Goal: Information Seeking & Learning: Learn about a topic

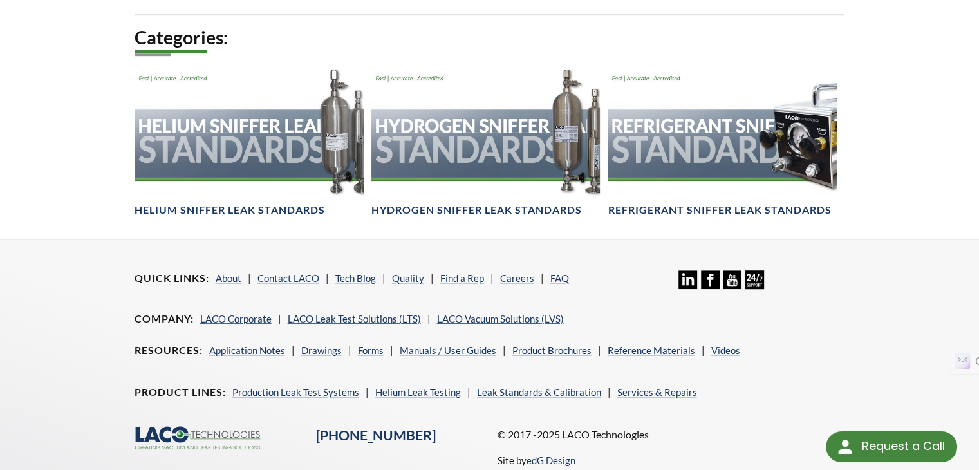
scroll to position [858, 0]
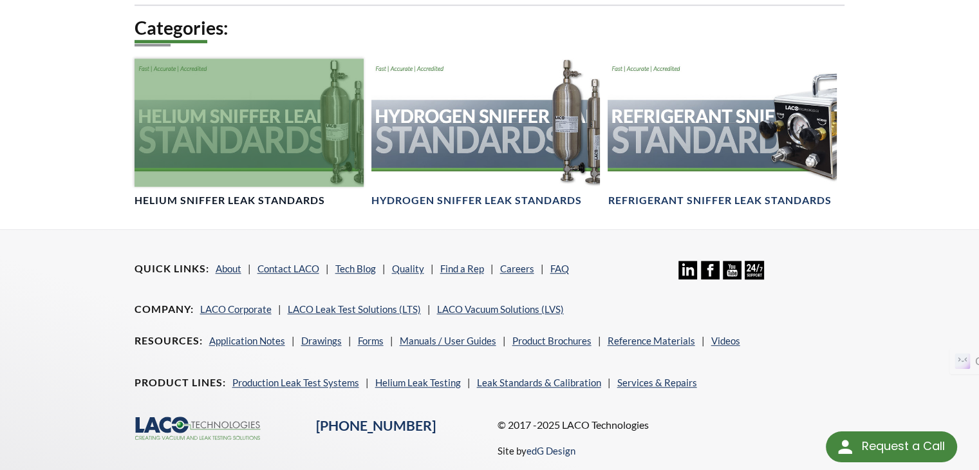
click at [291, 194] on h4 "Helium Sniffer Leak Standards" at bounding box center [230, 201] width 191 height 14
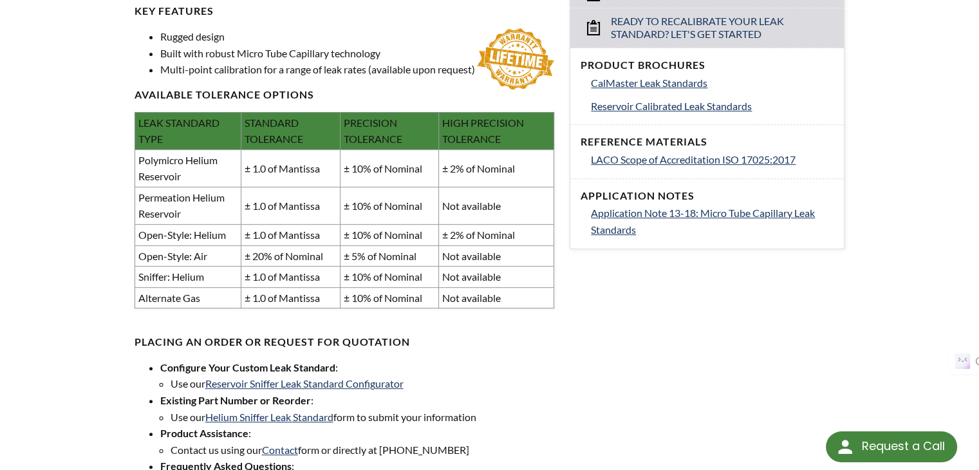
scroll to position [686, 0]
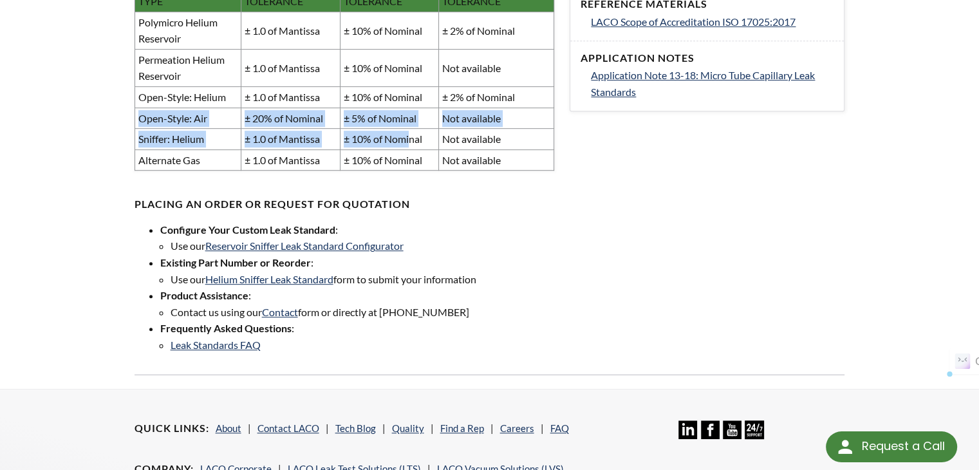
drag, startPoint x: 254, startPoint y: 129, endPoint x: 412, endPoint y: 162, distance: 161.6
click at [412, 162] on tbody "Polymicro Helium Reservoir ± 1.0 of Mantissa ± 10% of Nominal ± 2% of Nominal P…" at bounding box center [345, 91] width 420 height 159
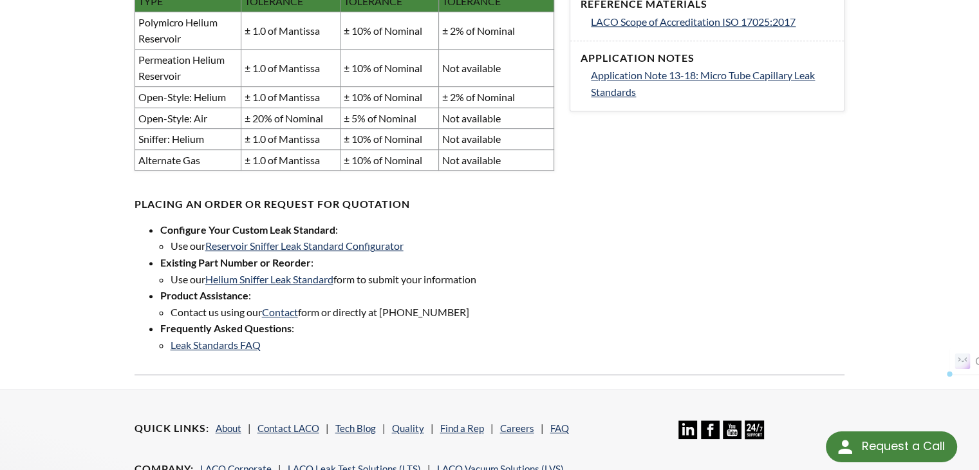
click at [393, 169] on td "± 10% of Nominal" at bounding box center [389, 159] width 99 height 21
drag, startPoint x: 372, startPoint y: 164, endPoint x: 328, endPoint y: 157, distance: 44.9
click at [366, 164] on td "± 10% of Nominal" at bounding box center [389, 159] width 99 height 21
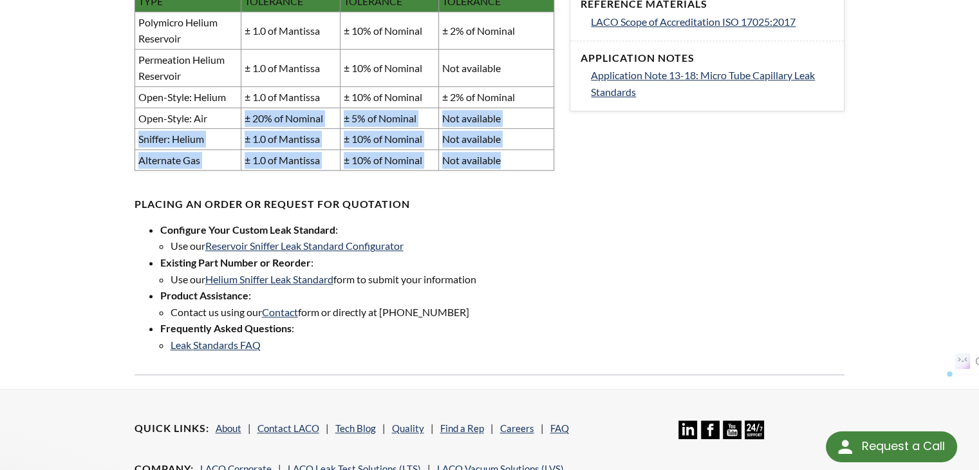
drag, startPoint x: 243, startPoint y: 136, endPoint x: 500, endPoint y: 173, distance: 259.0
click at [500, 171] on tbody "Polymicro Helium Reservoir ± 1.0 of Mantissa ± 10% of Nominal ± 2% of Nominal P…" at bounding box center [345, 91] width 420 height 159
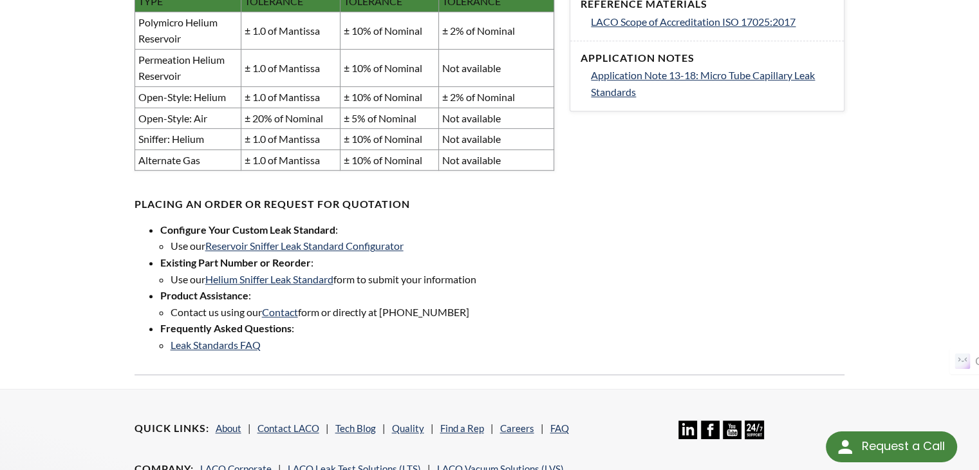
drag, startPoint x: 75, startPoint y: 130, endPoint x: 116, endPoint y: 135, distance: 41.5
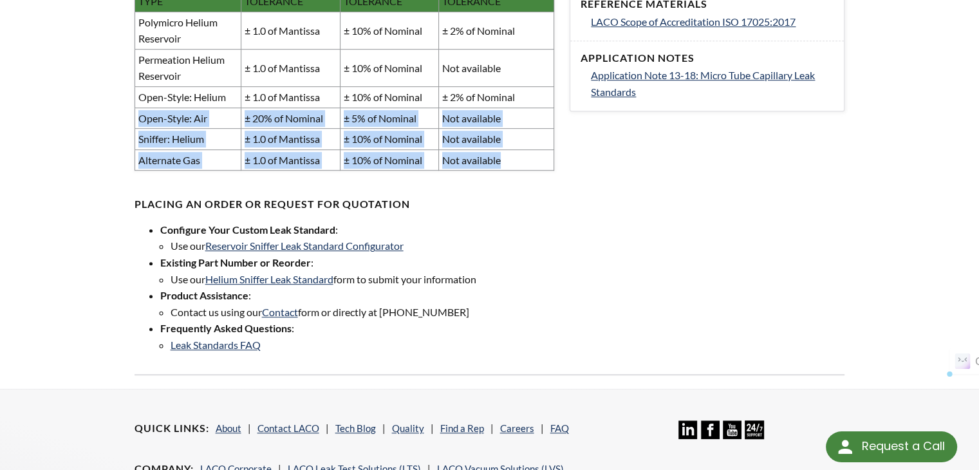
drag, startPoint x: 138, startPoint y: 131, endPoint x: 509, endPoint y: 177, distance: 374.4
click at [509, 171] on tbody "Polymicro Helium Reservoir ± 1.0 of Mantissa ± 10% of Nominal ± 2% of Nominal P…" at bounding box center [345, 91] width 420 height 159
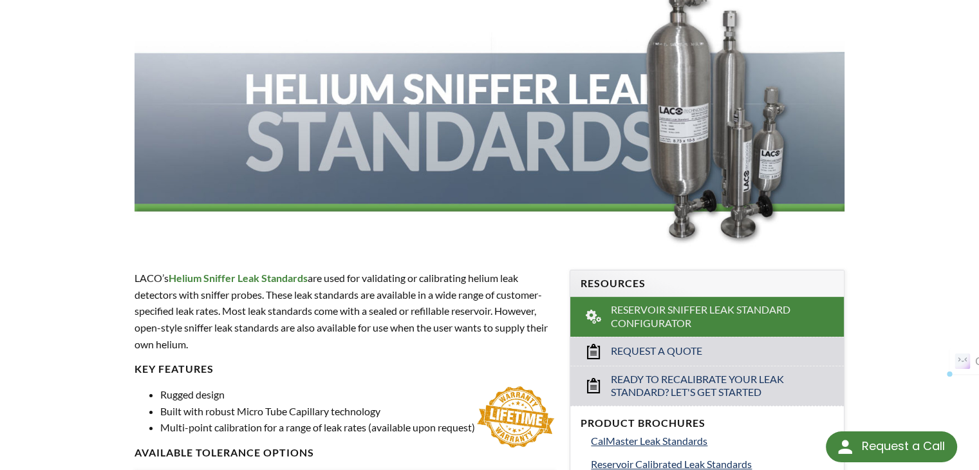
scroll to position [515, 0]
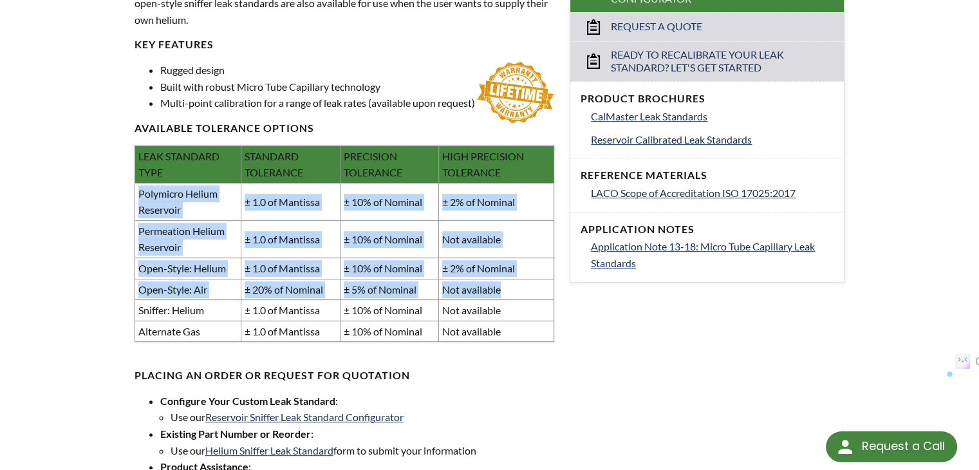
drag, startPoint x: 138, startPoint y: 207, endPoint x: 544, endPoint y: 305, distance: 417.1
click at [544, 305] on tbody "Polymicro Helium Reservoir ± 1.0 of Mantissa ± 10% of Nominal ± 2% of Nominal P…" at bounding box center [345, 262] width 420 height 159
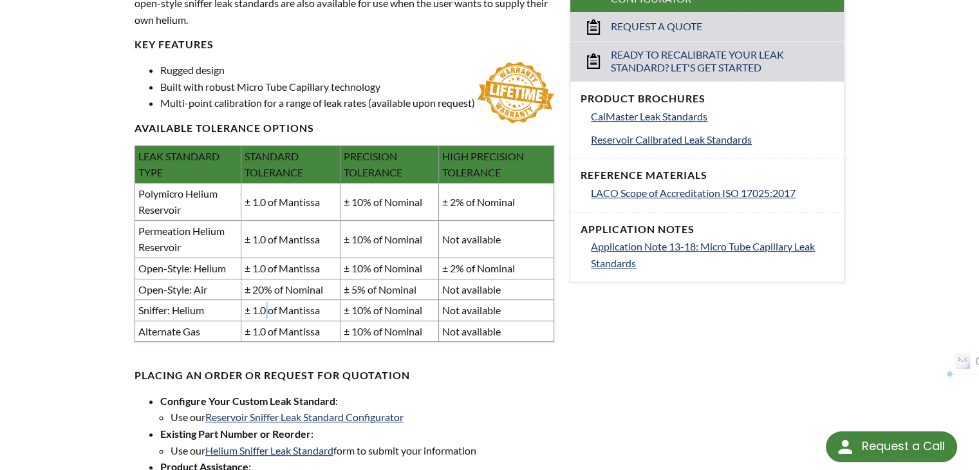
click at [268, 316] on td "± 1.0 of Mantissa" at bounding box center [290, 310] width 99 height 21
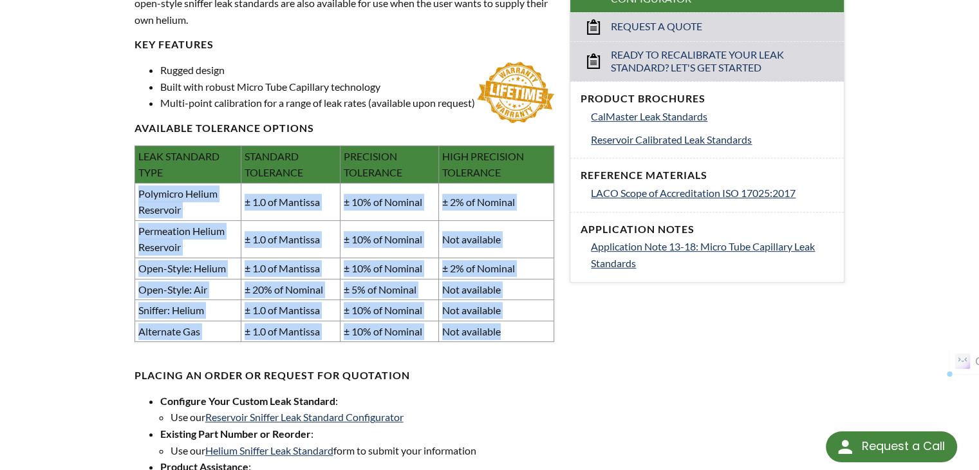
drag, startPoint x: 138, startPoint y: 208, endPoint x: 520, endPoint y: 349, distance: 406.4
click at [520, 342] on tbody "Polymicro Helium Reservoir ± 1.0 of Mantissa ± 10% of Nominal ± 2% of Nominal P…" at bounding box center [345, 262] width 420 height 159
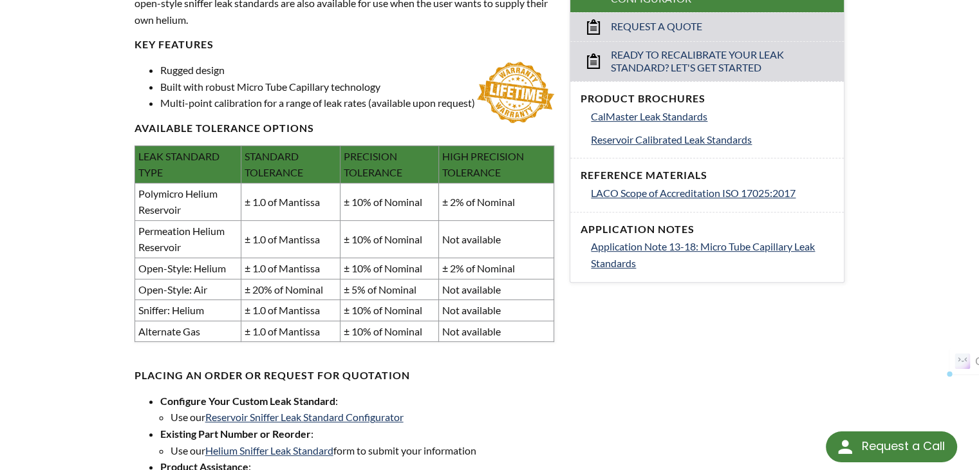
click at [425, 382] on h4 "PLACING AN ORDER OR REQUEST FOR QUOTATION" at bounding box center [345, 376] width 420 height 14
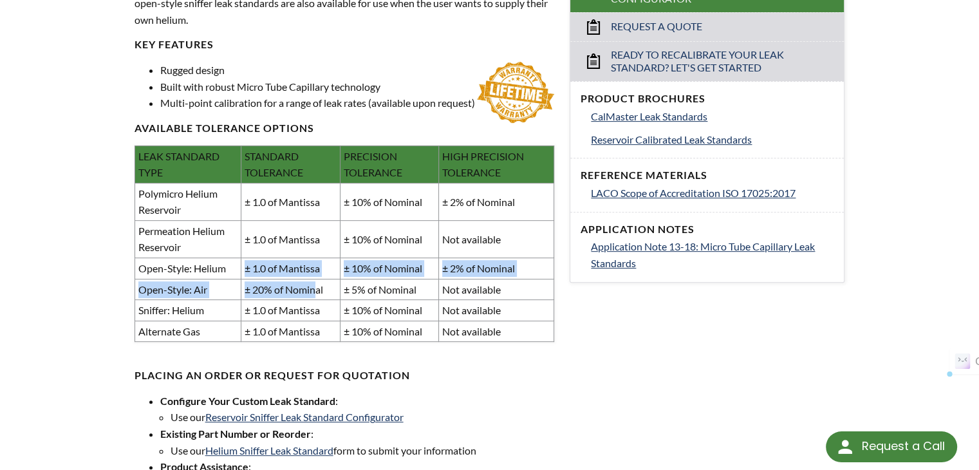
drag, startPoint x: 274, startPoint y: 294, endPoint x: 319, endPoint y: 303, distance: 46.1
click at [319, 303] on tbody "Polymicro Helium Reservoir ± 1.0 of Mantissa ± 10% of Nominal ± 2% of Nominal P…" at bounding box center [345, 262] width 420 height 159
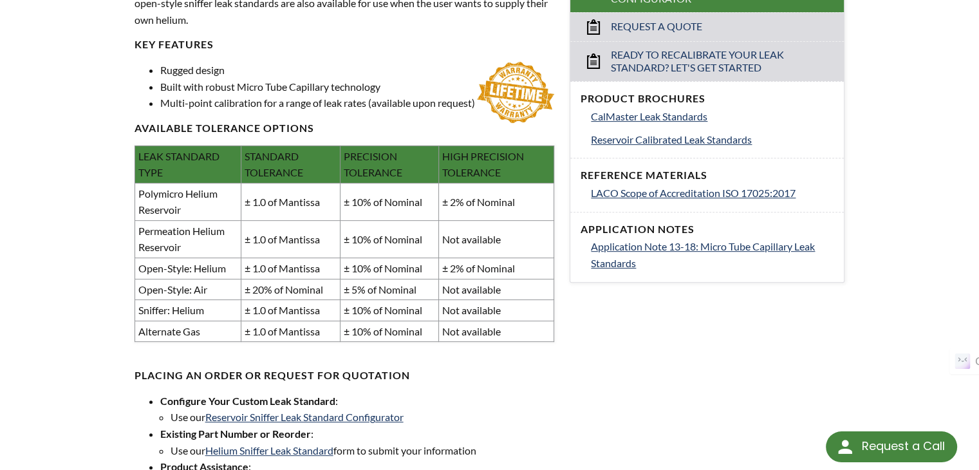
click at [327, 300] on td "± 20% of Nominal" at bounding box center [290, 289] width 99 height 21
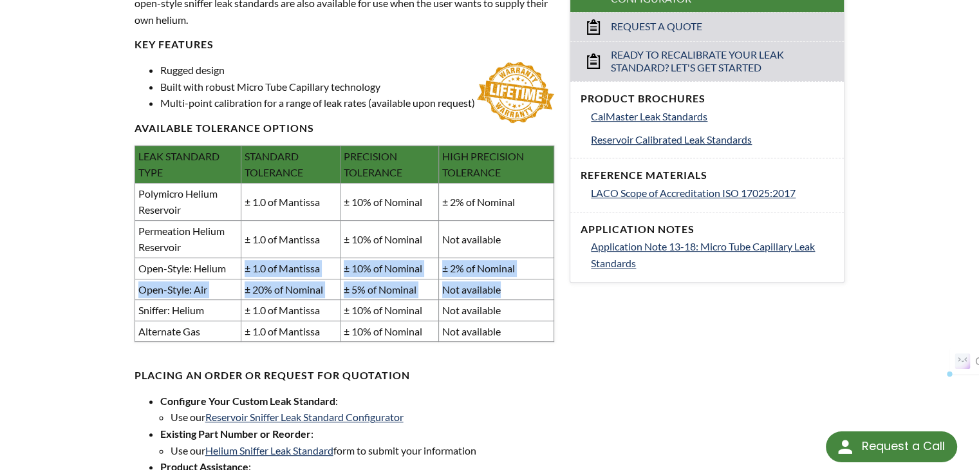
drag, startPoint x: 246, startPoint y: 283, endPoint x: 520, endPoint y: 300, distance: 274.8
click at [520, 300] on tbody "Polymicro Helium Reservoir ± 1.0 of Mantissa ± 10% of Nominal ± 2% of Nominal P…" at bounding box center [345, 262] width 420 height 159
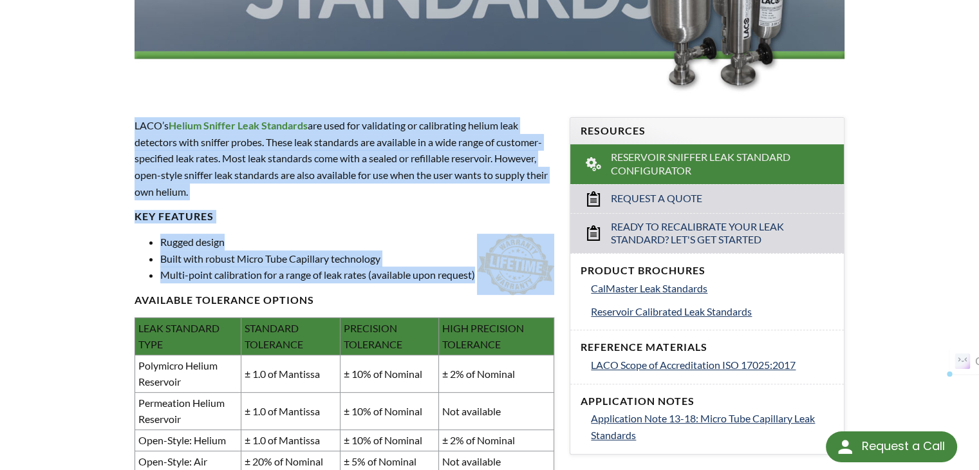
drag, startPoint x: 129, startPoint y: 121, endPoint x: 321, endPoint y: 287, distance: 253.4
click at [321, 287] on div "LACO’s Helium Sniffer Leak Standards are used for validating or calibrating hel…" at bounding box center [345, 407] width 436 height 620
click at [313, 277] on li "Multi-point calibration for a range of leak rates (available upon request)" at bounding box center [357, 275] width 395 height 17
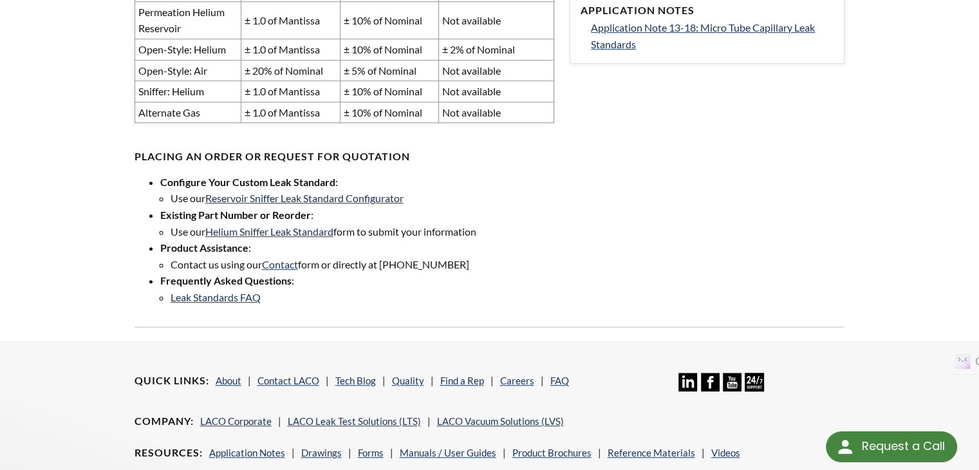
scroll to position [744, 0]
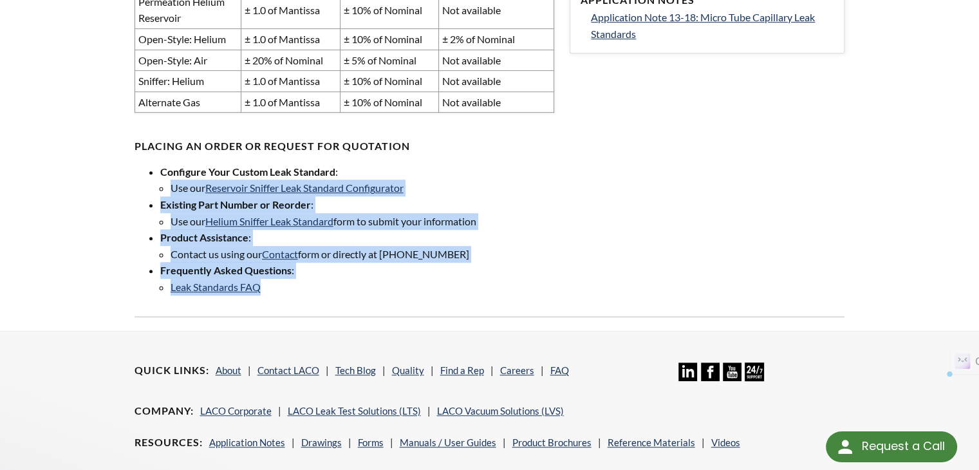
drag, startPoint x: 171, startPoint y: 196, endPoint x: 282, endPoint y: 299, distance: 151.7
click at [282, 296] on ul "Configure Your Custom Leak Standard : Use our Reservoir Sniffer Leak Standard C…" at bounding box center [345, 230] width 420 height 132
click at [285, 296] on li "Leak Standards FAQ" at bounding box center [363, 287] width 384 height 17
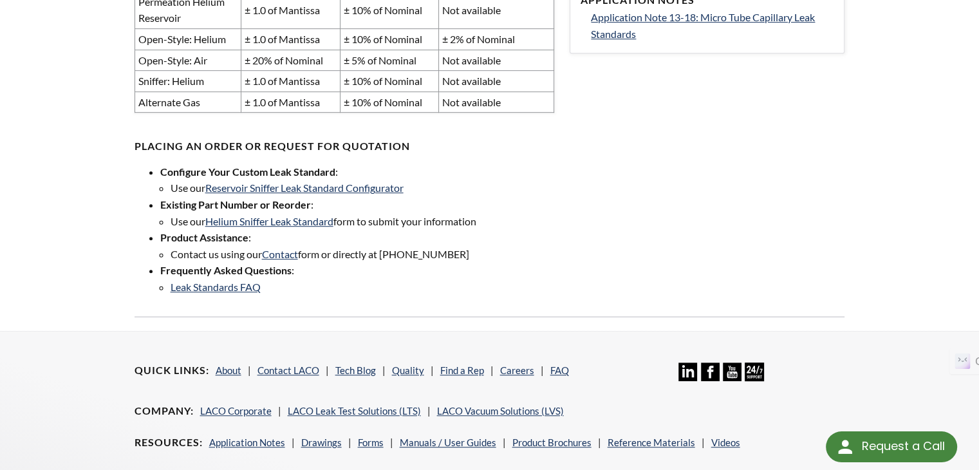
click at [300, 288] on li "Frequently Asked Questions : Leak Standards FAQ" at bounding box center [357, 278] width 395 height 33
click at [268, 283] on li "Frequently Asked Questions : Leak Standards FAQ" at bounding box center [357, 278] width 395 height 33
drag, startPoint x: 201, startPoint y: 290, endPoint x: 193, endPoint y: 292, distance: 8.0
click at [198, 292] on li "Frequently Asked Questions : Leak Standards FAQ" at bounding box center [357, 278] width 395 height 33
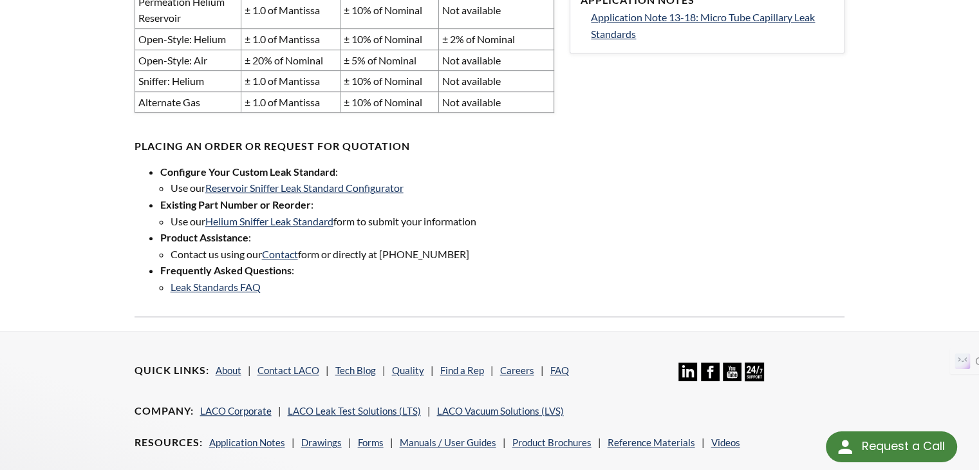
click at [142, 287] on ul "Configure Your Custom Leak Standard : Use our Reservoir Sniffer Leak Standard C…" at bounding box center [345, 230] width 420 height 132
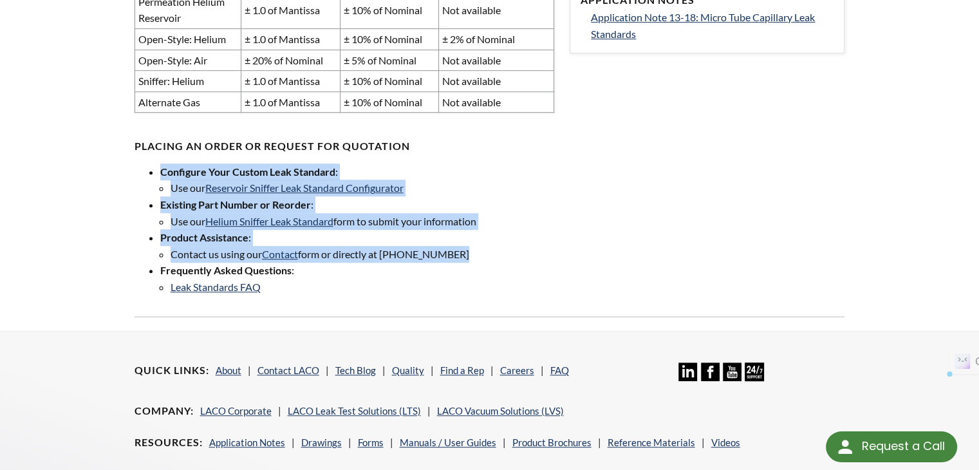
drag, startPoint x: 155, startPoint y: 287, endPoint x: 162, endPoint y: 193, distance: 94.3
click at [162, 193] on ul "Configure Your Custom Leak Standard : Use our Reservoir Sniffer Leak Standard C…" at bounding box center [345, 230] width 420 height 132
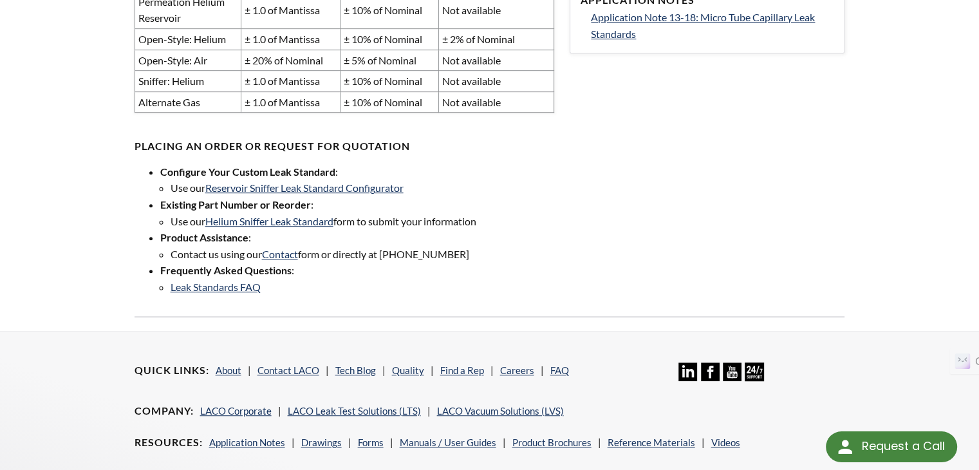
click at [462, 187] on li "Configure Your Custom Leak Standard : Use our Reservoir Sniffer Leak Standard C…" at bounding box center [357, 180] width 395 height 33
drag, startPoint x: 489, startPoint y: 239, endPoint x: 384, endPoint y: 239, distance: 105.6
click at [384, 230] on li "Use our Helium Sniffer Leak Standard form to submit your information" at bounding box center [363, 221] width 384 height 17
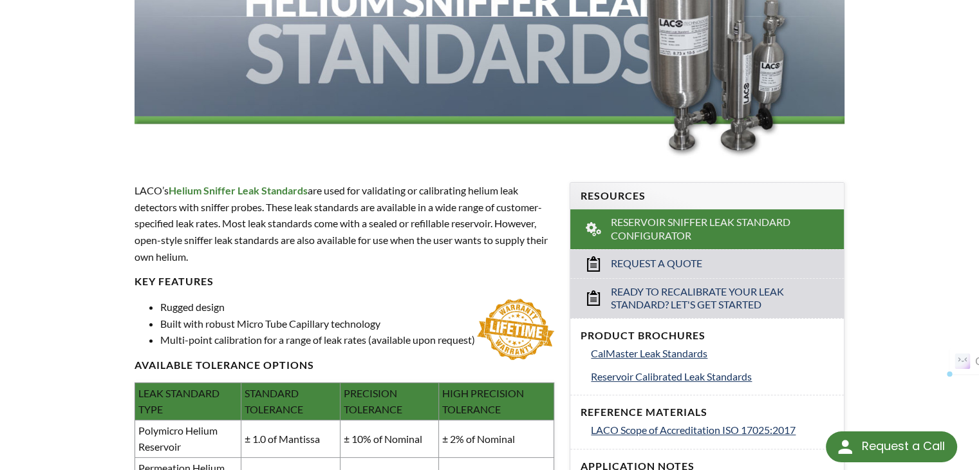
scroll to position [57, 0]
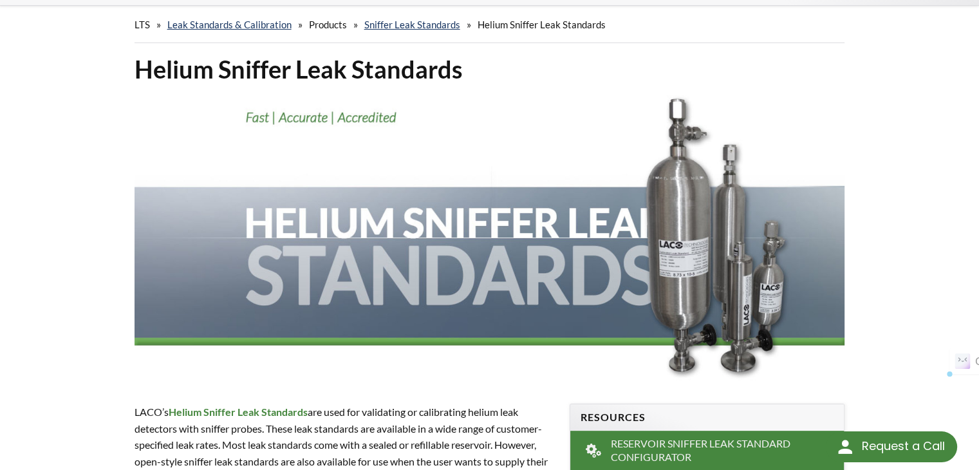
click at [505, 26] on span "Helium Sniffer Leak Standards" at bounding box center [542, 25] width 128 height 12
click at [201, 271] on img at bounding box center [490, 237] width 711 height 285
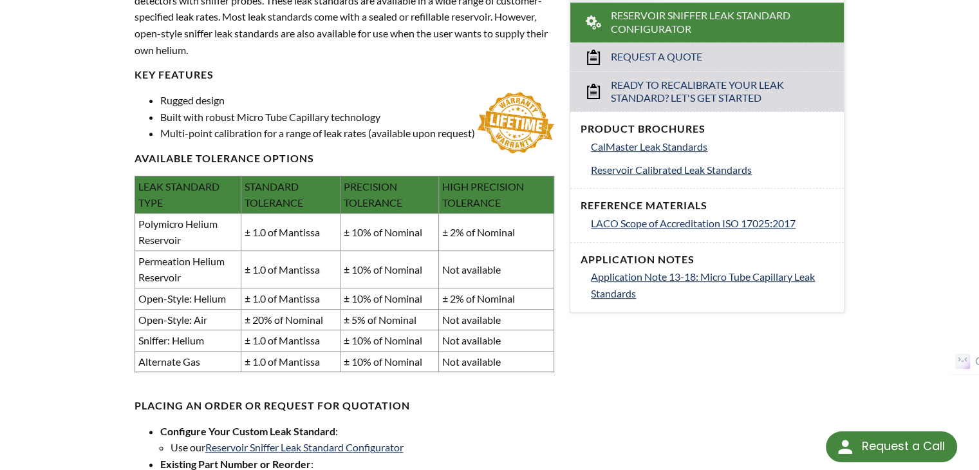
scroll to position [572, 0]
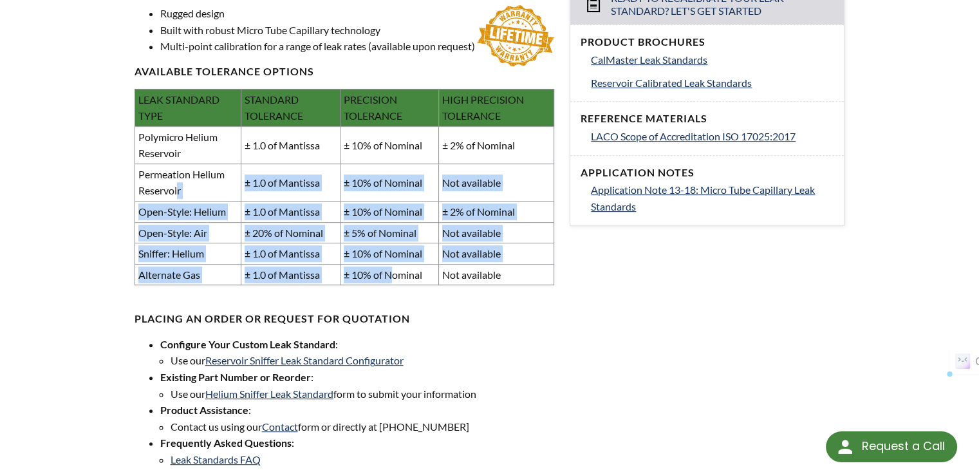
drag, startPoint x: 177, startPoint y: 211, endPoint x: 395, endPoint y: 287, distance: 230.5
click at [395, 285] on tbody "Polymicro Helium Reservoir ± 1.0 of Mantissa ± 10% of Nominal ± 2% of Nominal P…" at bounding box center [345, 205] width 420 height 159
click at [395, 285] on td "± 10% of Nominal" at bounding box center [389, 274] width 99 height 21
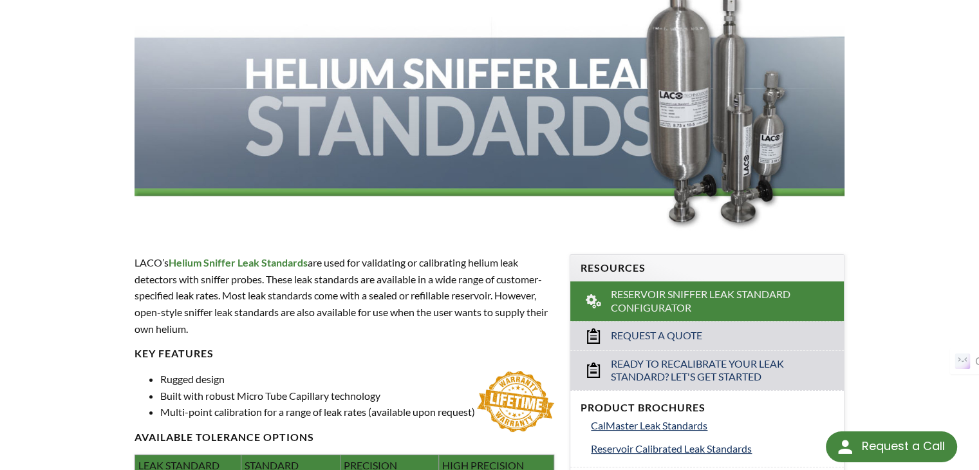
scroll to position [343, 0]
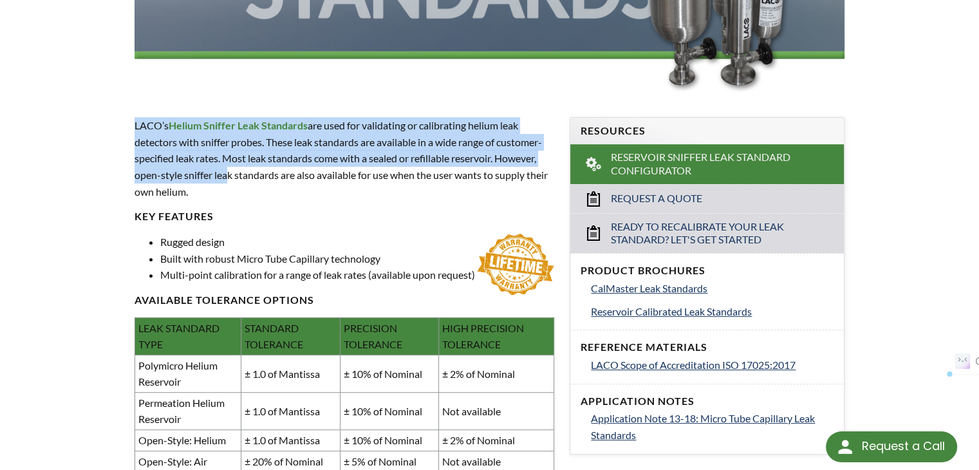
drag, startPoint x: 134, startPoint y: 126, endPoint x: 225, endPoint y: 180, distance: 106.6
click at [225, 180] on p "LACO’s Helium Sniffer Leak Standards are used for validating or calibrating hel…" at bounding box center [345, 158] width 420 height 82
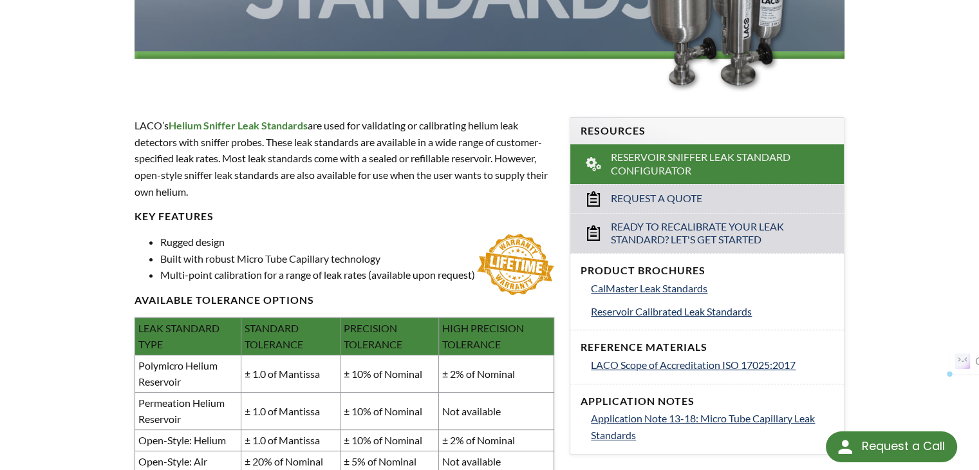
click at [226, 189] on p "LACO’s Helium Sniffer Leak Standards are used for validating or calibrating hel…" at bounding box center [345, 158] width 420 height 82
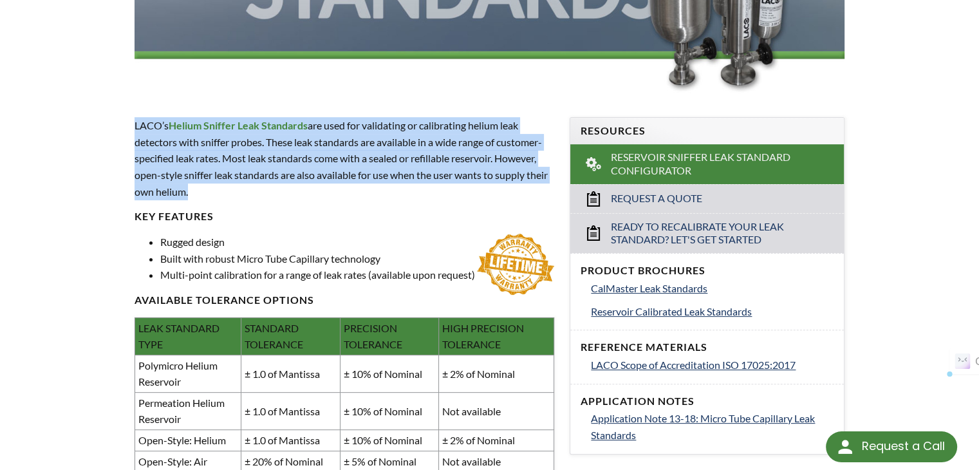
drag, startPoint x: 131, startPoint y: 145, endPoint x: 182, endPoint y: 186, distance: 65.5
click at [182, 186] on div "Helium Sniffer Leak Standards LACO’s Helium Sniffer Leak Standards are used for…" at bounding box center [490, 249] width 824 height 965
click at [182, 188] on p "LACO’s Helium Sniffer Leak Standards are used for validating or calibrating hel…" at bounding box center [345, 158] width 420 height 82
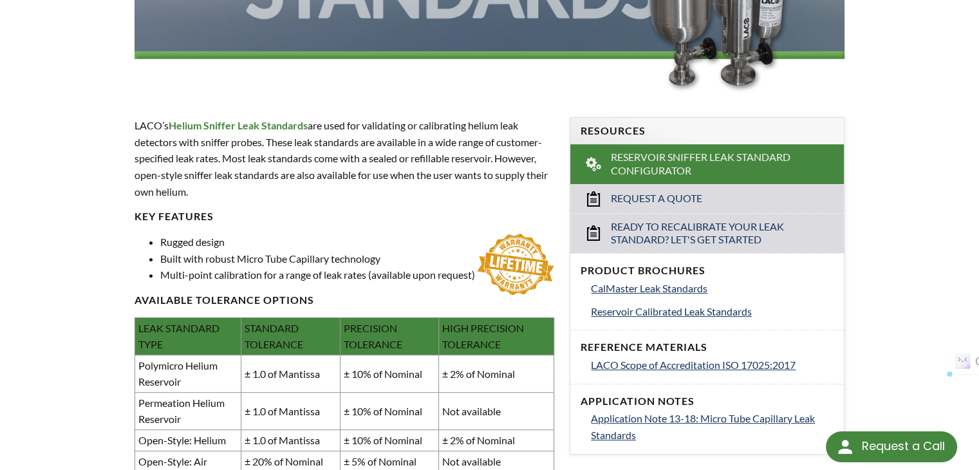
click at [188, 194] on p "LACO’s Helium Sniffer Leak Standards are used for validating or calibrating hel…" at bounding box center [345, 158] width 420 height 82
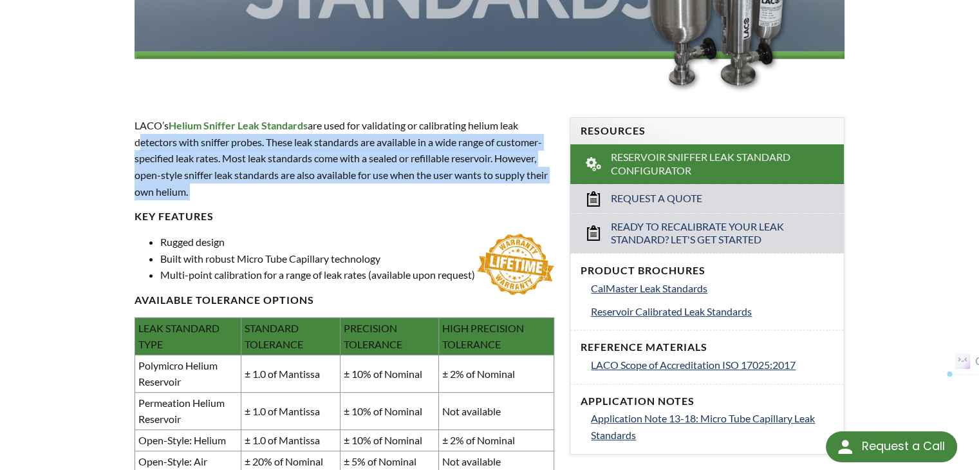
drag, startPoint x: 188, startPoint y: 194, endPoint x: 130, endPoint y: 144, distance: 76.3
click at [130, 144] on div "LACO’s Helium Sniffer Leak Standards are used for validating or calibrating hel…" at bounding box center [345, 407] width 436 height 620
click at [260, 194] on p "LACO’s Helium Sniffer Leak Standards are used for validating or calibrating hel…" at bounding box center [345, 158] width 420 height 82
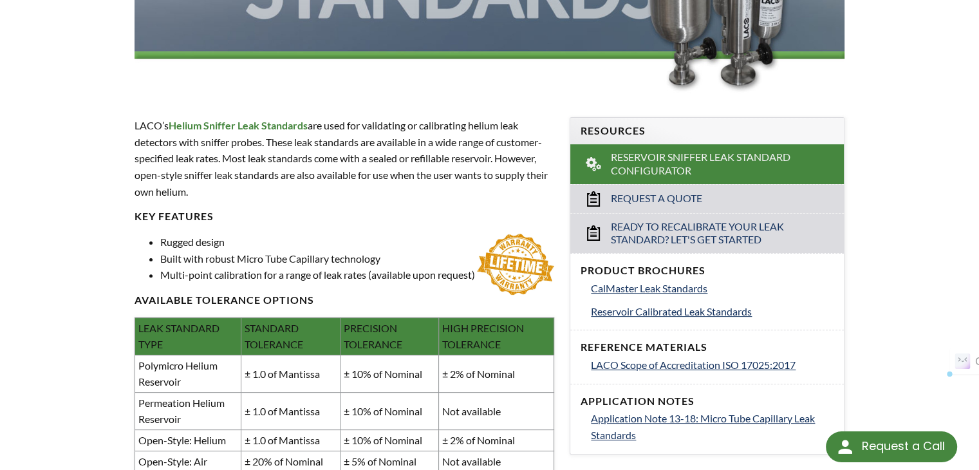
drag, startPoint x: 136, startPoint y: 158, endPoint x: 192, endPoint y: 195, distance: 67.3
click at [192, 195] on p "LACO’s Helium Sniffer Leak Standards are used for validating or calibrating hel…" at bounding box center [345, 158] width 420 height 82
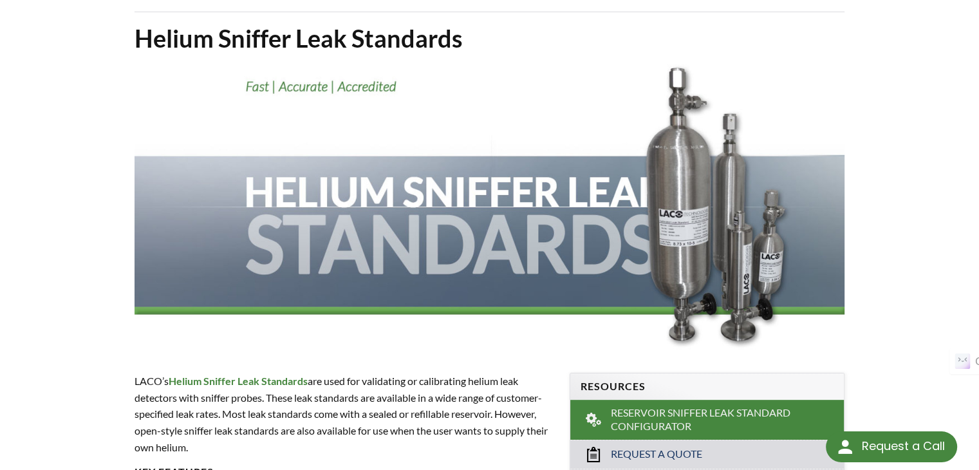
scroll to position [0, 0]
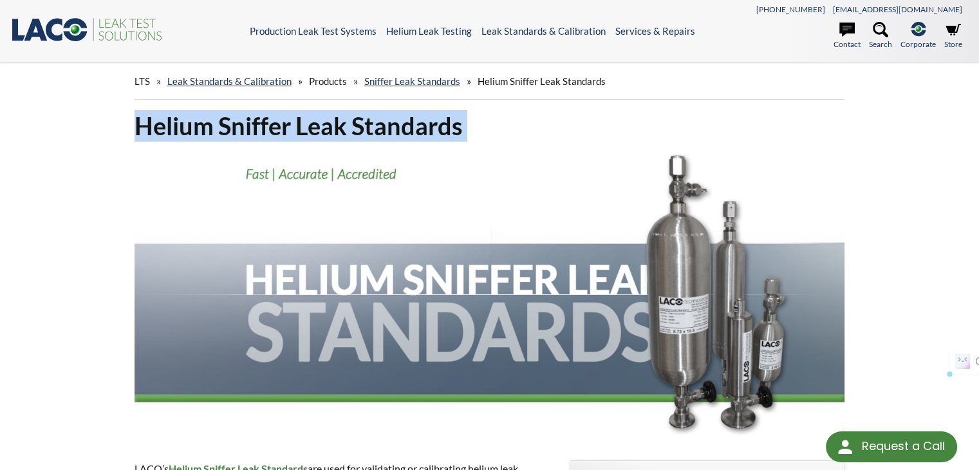
click at [174, 209] on img at bounding box center [490, 294] width 711 height 285
click at [192, 194] on img at bounding box center [490, 294] width 711 height 285
